Goal: Task Accomplishment & Management: Complete application form

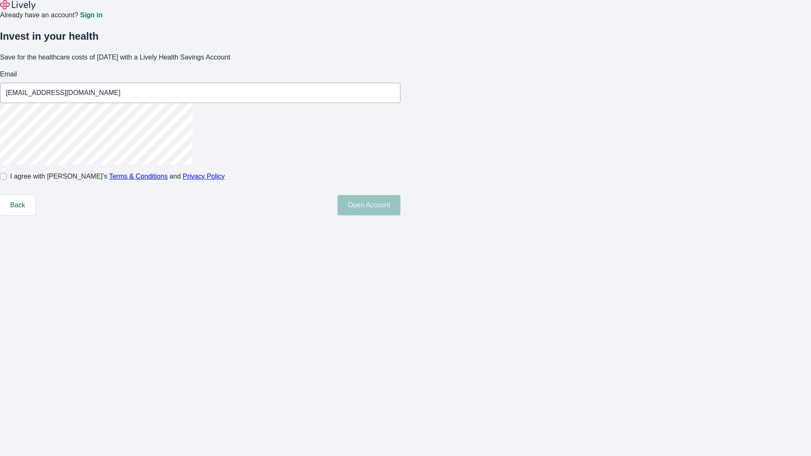
click at [7, 180] on input "I agree with Lively’s Terms & Conditions and Privacy Policy" at bounding box center [3, 176] width 7 height 7
checkbox input "true"
click at [400, 215] on button "Open Account" at bounding box center [368, 205] width 63 height 20
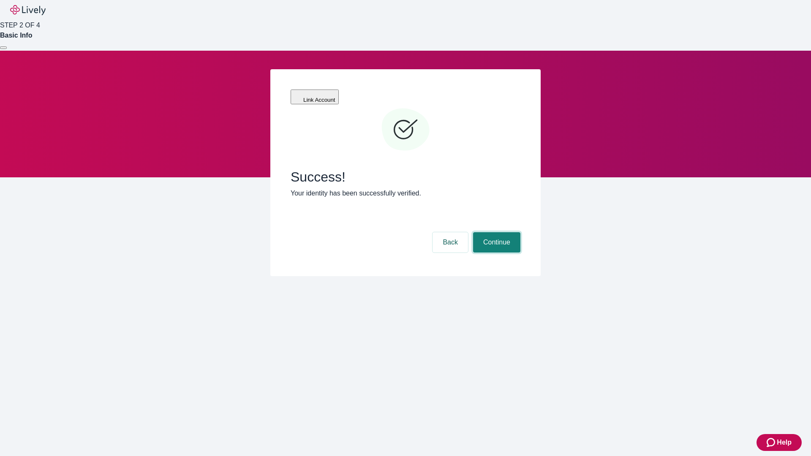
click at [495, 232] on button "Continue" at bounding box center [496, 242] width 47 height 20
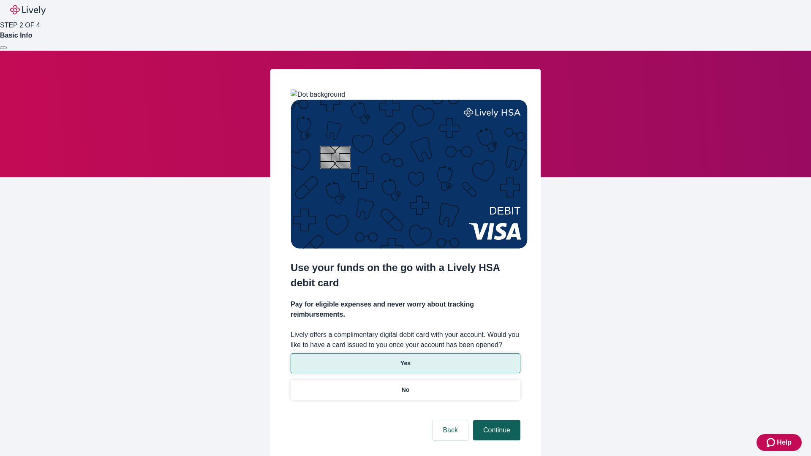
click at [405, 386] on p "No" at bounding box center [406, 390] width 8 height 9
click at [495, 420] on button "Continue" at bounding box center [496, 430] width 47 height 20
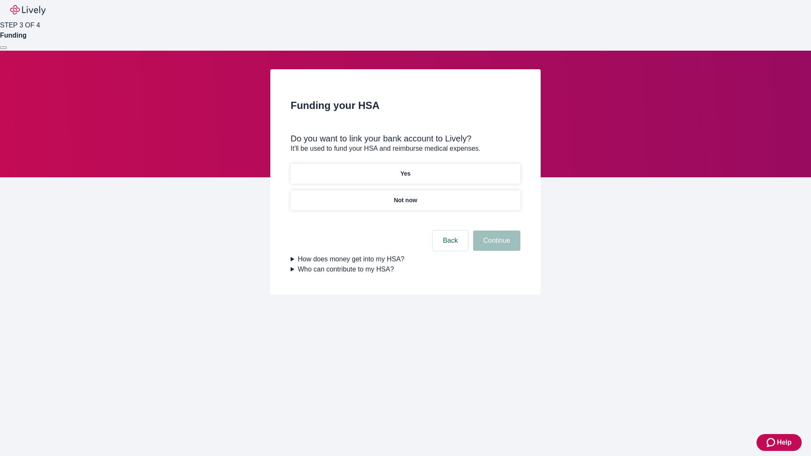
click at [405, 169] on p "Yes" at bounding box center [405, 173] width 10 height 9
click at [495, 231] on button "Continue" at bounding box center [496, 241] width 47 height 20
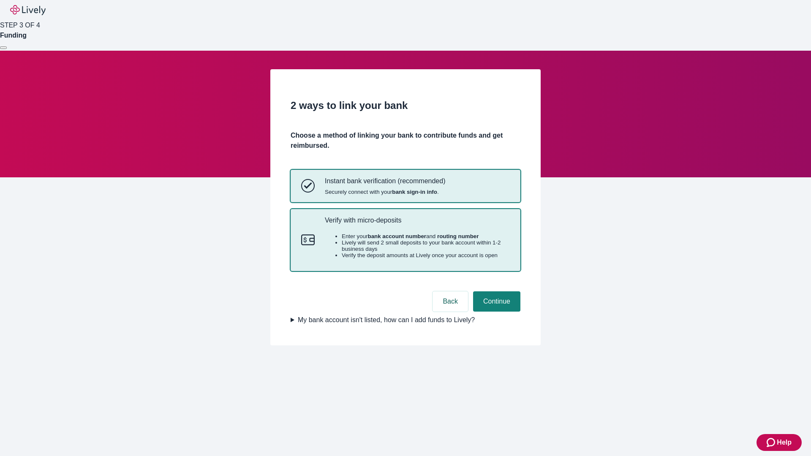
click at [417, 224] on p "Verify with micro-deposits" at bounding box center [417, 220] width 185 height 8
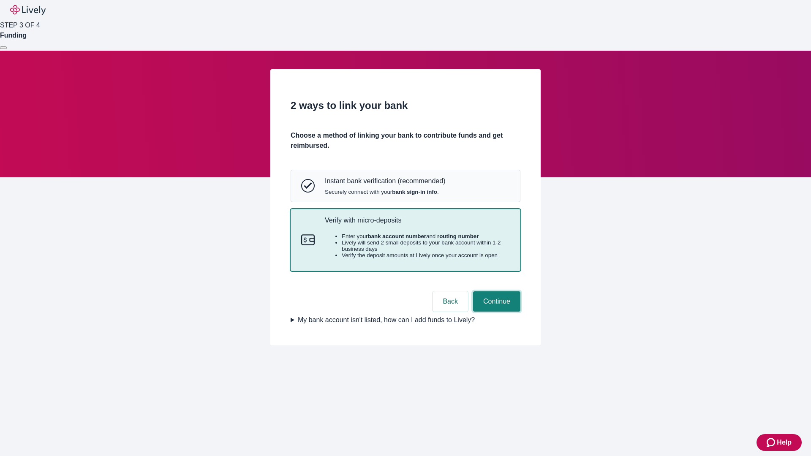
click at [495, 312] on button "Continue" at bounding box center [496, 301] width 47 height 20
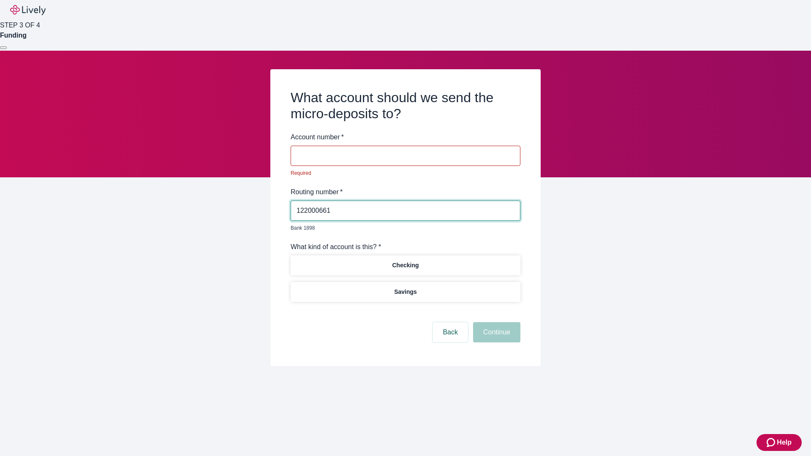
type input "122000661"
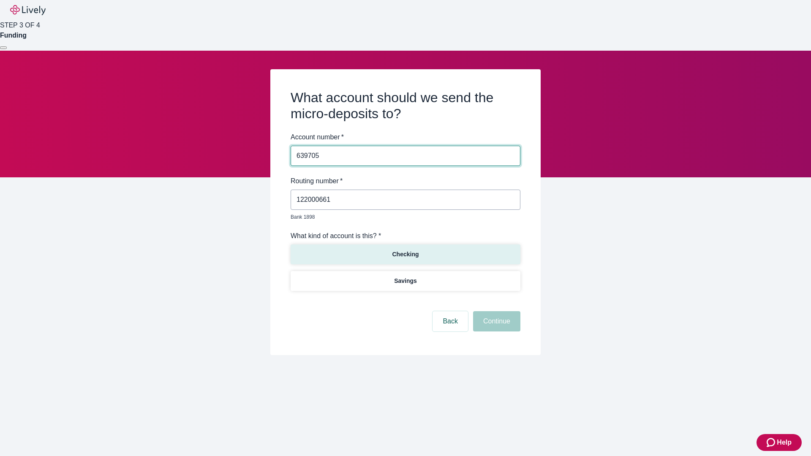
type input "639705"
click at [405, 250] on p "Checking" at bounding box center [405, 254] width 27 height 9
